Goal: Task Accomplishment & Management: Manage account settings

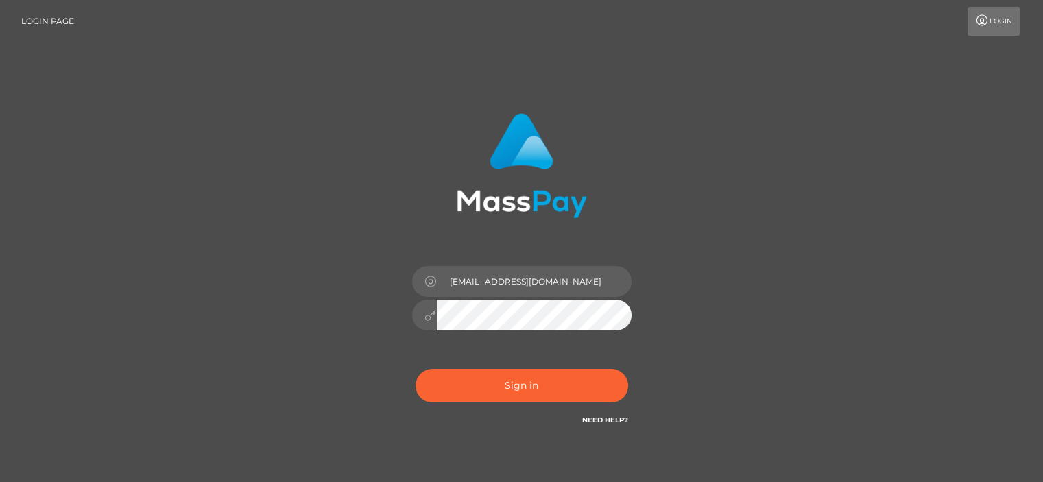
type input "[EMAIL_ADDRESS][DOMAIN_NAME]"
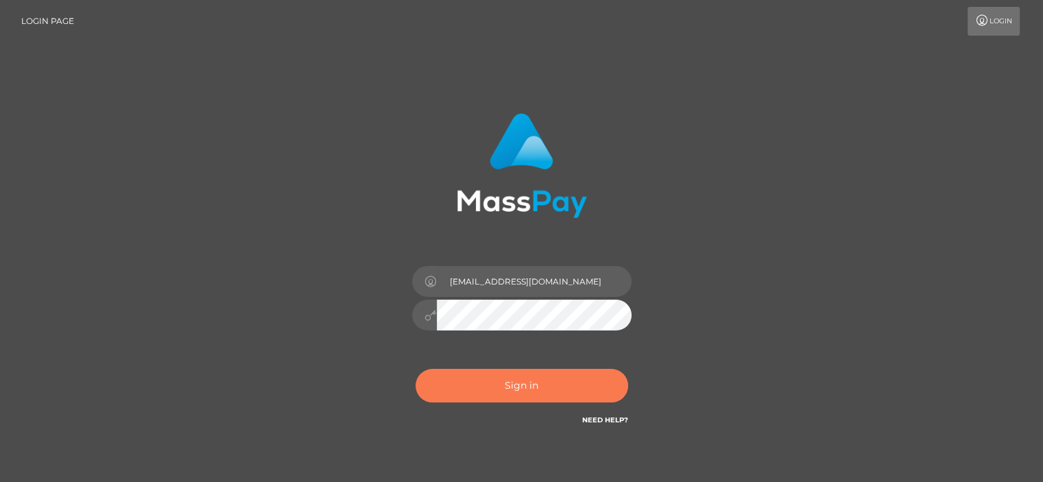
click at [516, 378] on button "Sign in" at bounding box center [522, 386] width 213 height 34
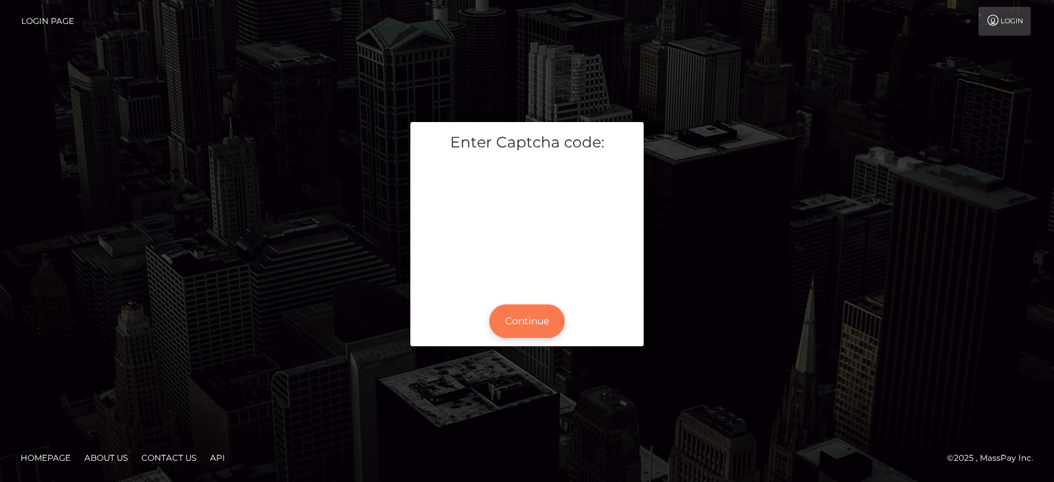
click at [529, 317] on button "Continue" at bounding box center [526, 322] width 75 height 34
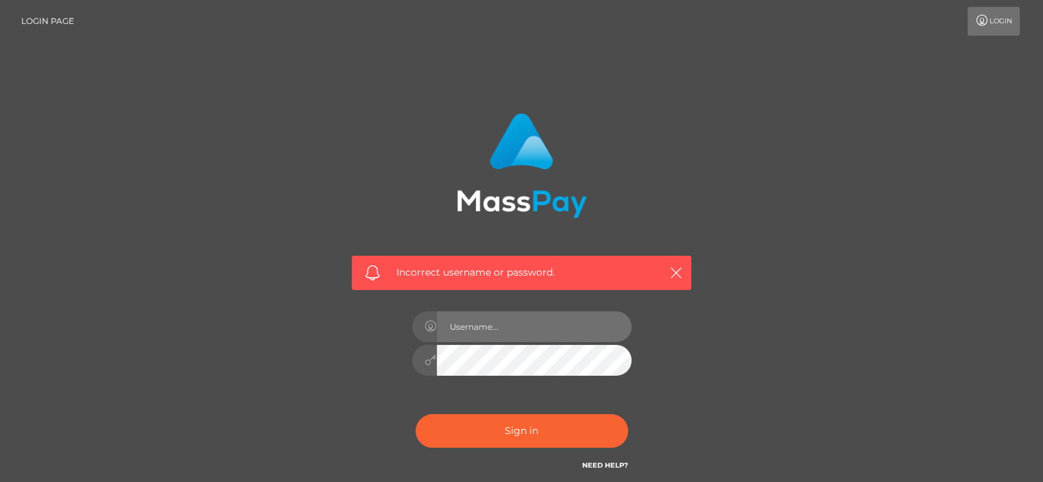
click at [543, 329] on input "text" at bounding box center [534, 326] width 195 height 31
click at [565, 326] on input "fula6350@gmail.com" at bounding box center [534, 326] width 195 height 31
type input "fula6350@gmail.com"
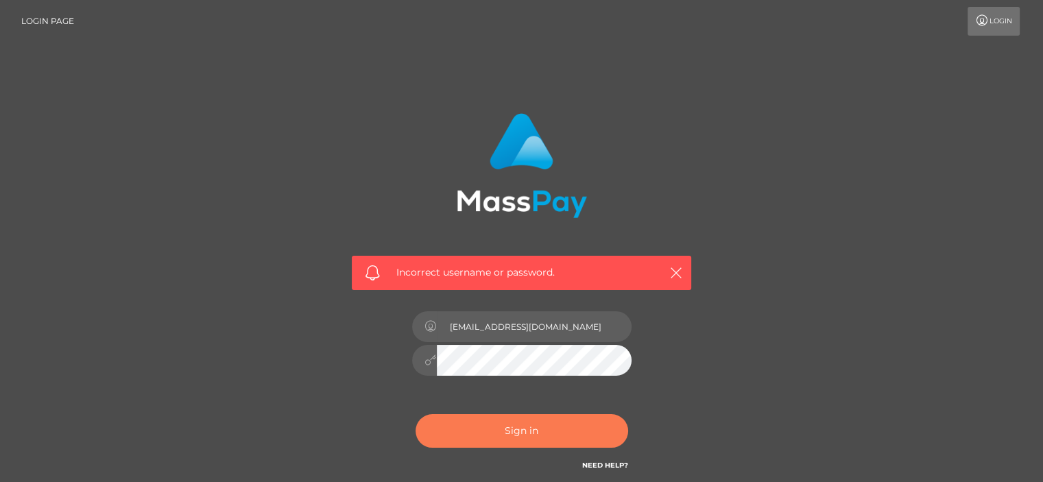
click at [537, 433] on button "Sign in" at bounding box center [522, 431] width 213 height 34
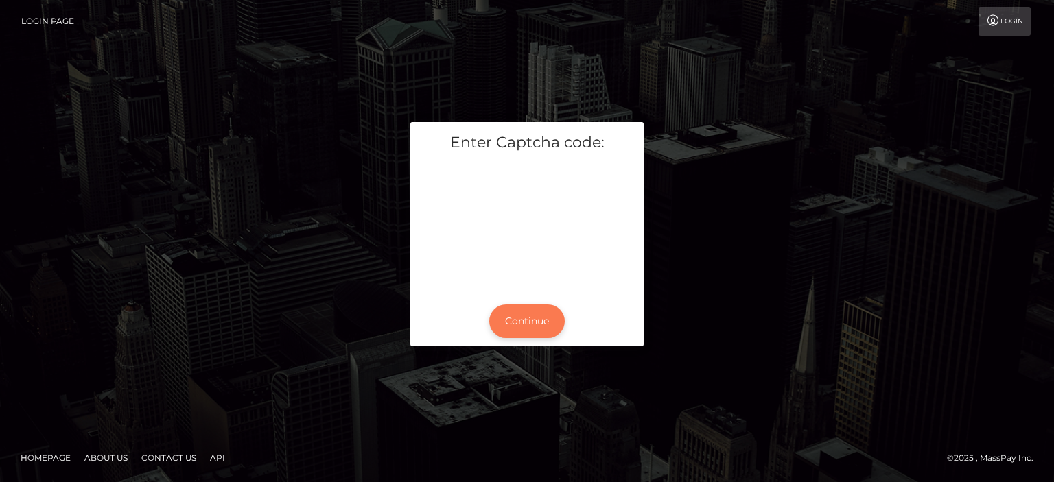
click at [532, 316] on button "Continue" at bounding box center [526, 322] width 75 height 34
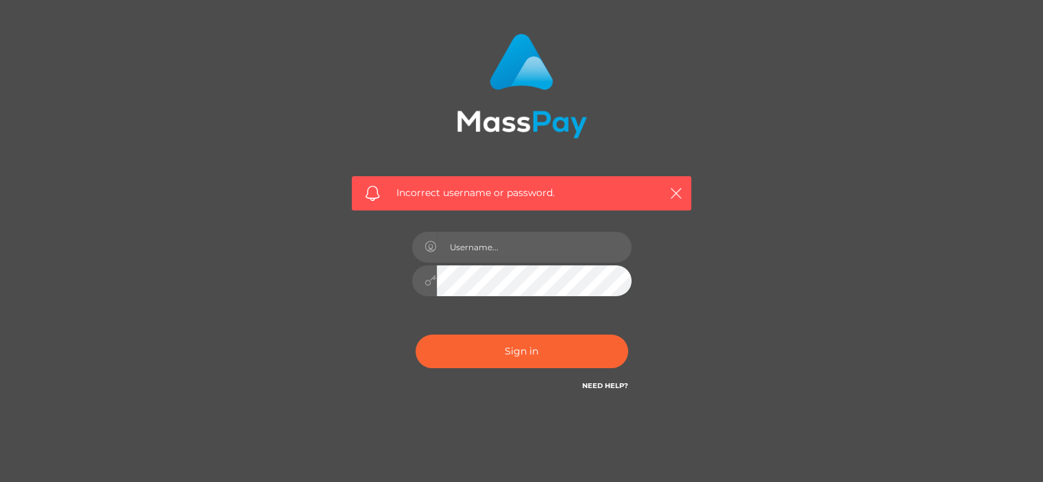
scroll to position [117, 0]
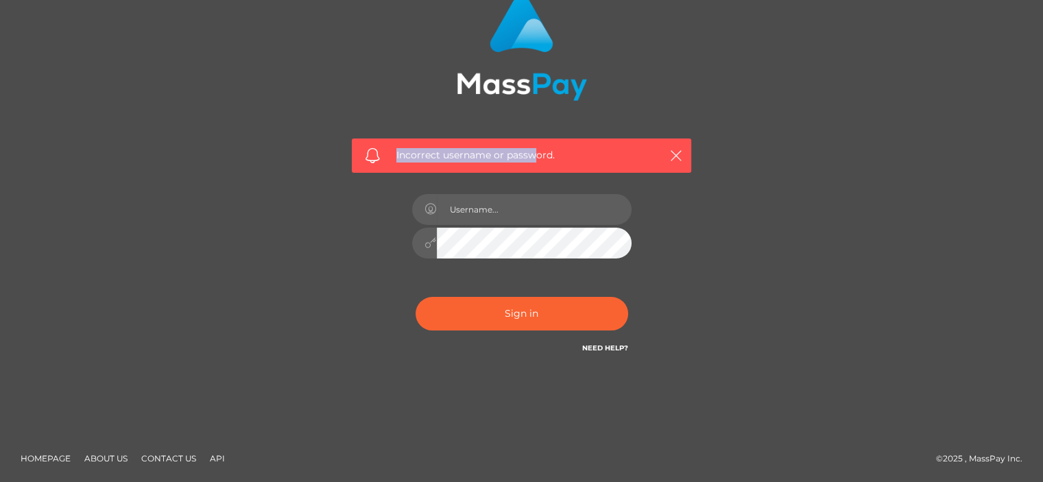
drag, startPoint x: 384, startPoint y: 159, endPoint x: 538, endPoint y: 153, distance: 153.8
click at [538, 153] on div "Incorrect username or password." at bounding box center [522, 156] width 340 height 34
click at [546, 150] on span "Incorrect username or password." at bounding box center [522, 155] width 250 height 14
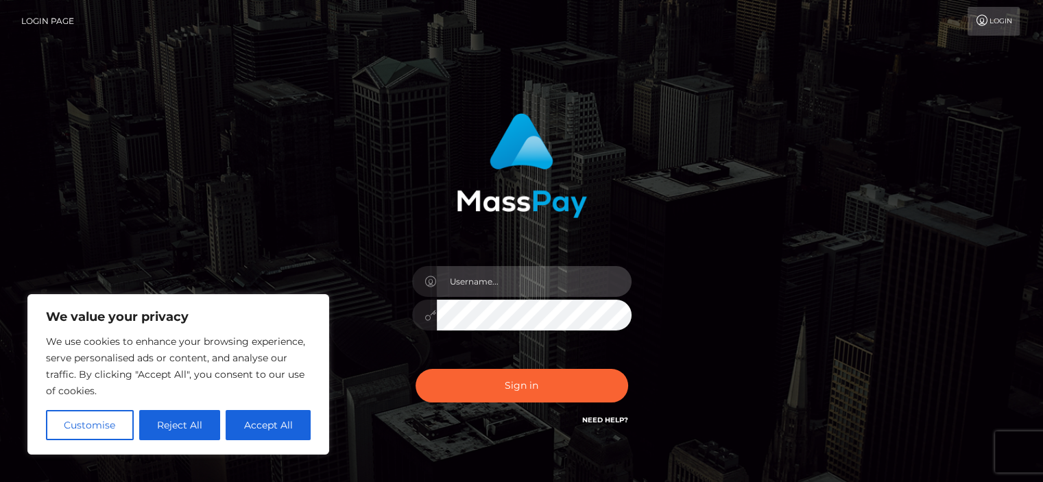
click at [475, 282] on input "text" at bounding box center [534, 281] width 195 height 31
type input "fula6350@gmail.com"
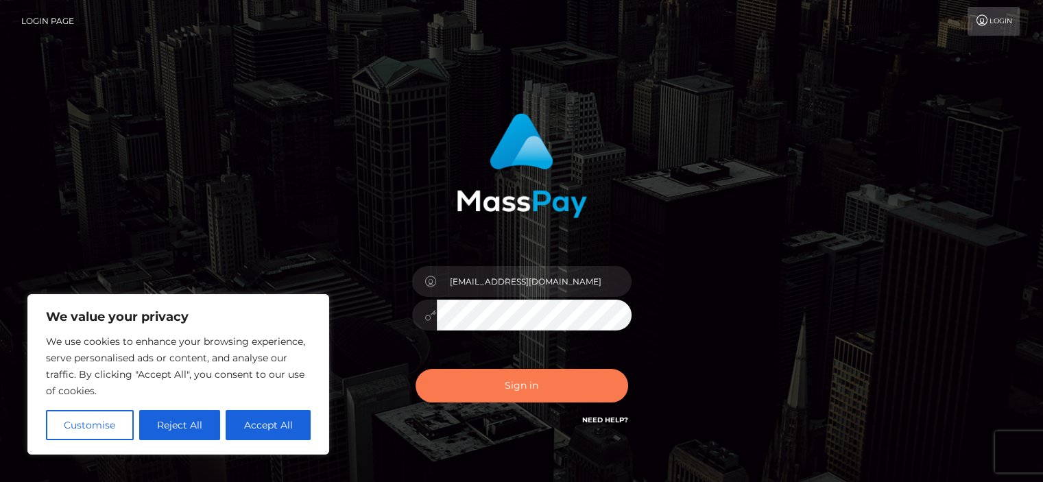
click at [519, 389] on button "Sign in" at bounding box center [522, 386] width 213 height 34
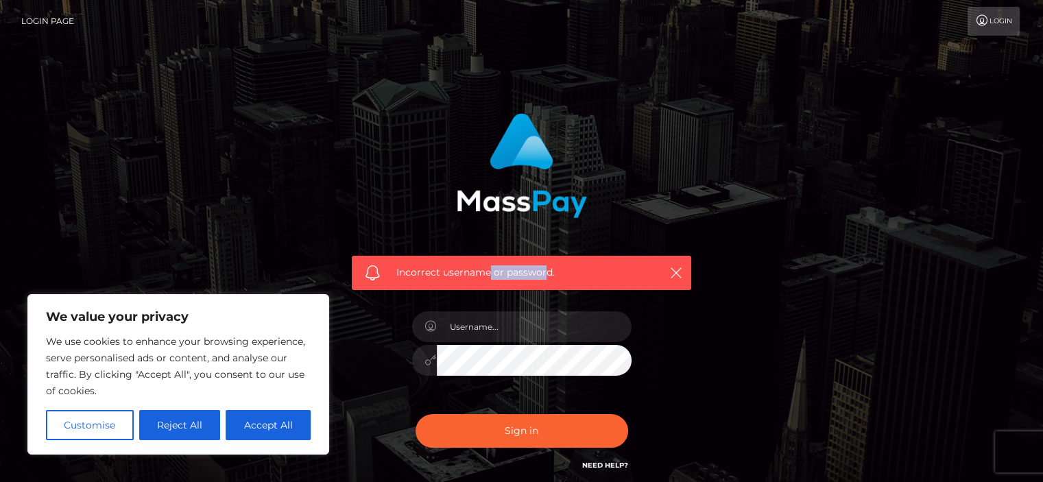
drag, startPoint x: 492, startPoint y: 272, endPoint x: 560, endPoint y: 275, distance: 68.7
click at [550, 274] on span "Incorrect username or password." at bounding box center [522, 272] width 250 height 14
click at [560, 275] on span "Incorrect username or password." at bounding box center [522, 272] width 250 height 14
